Goal: Task Accomplishment & Management: Check status

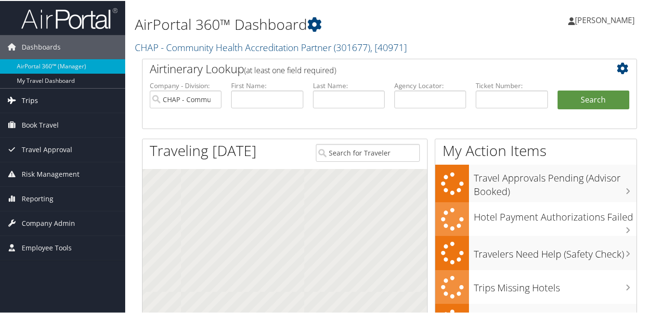
click at [31, 102] on span "Trips" at bounding box center [30, 100] width 16 height 24
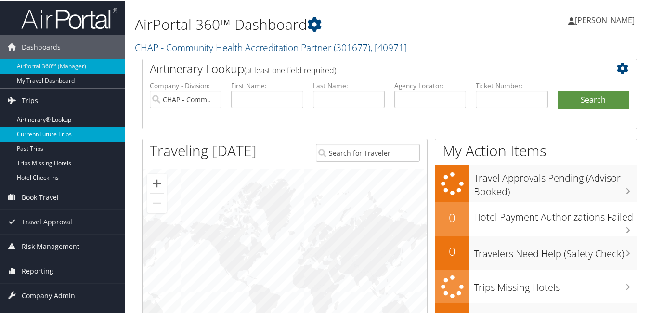
click at [42, 131] on link "Current/Future Trips" at bounding box center [62, 133] width 125 height 14
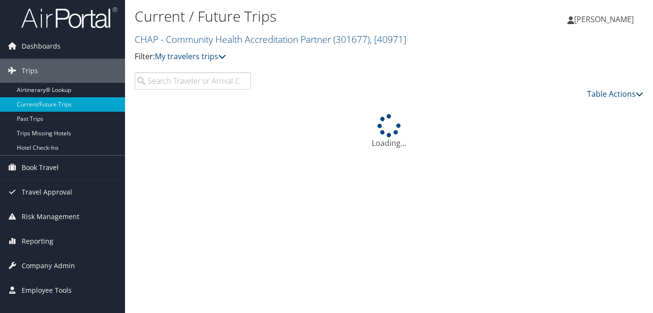
click at [166, 80] on input "search" at bounding box center [193, 80] width 116 height 17
type input "beaver"
